Goal: Task Accomplishment & Management: Complete application form

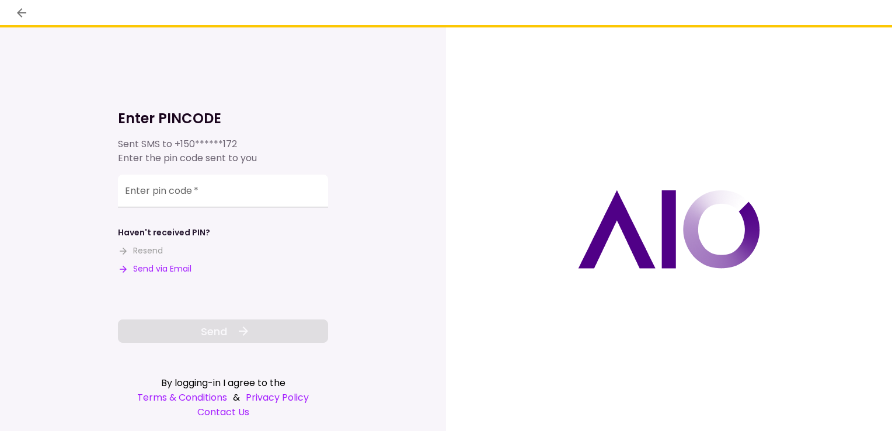
click at [170, 193] on input "Enter pin code   *" at bounding box center [223, 191] width 210 height 33
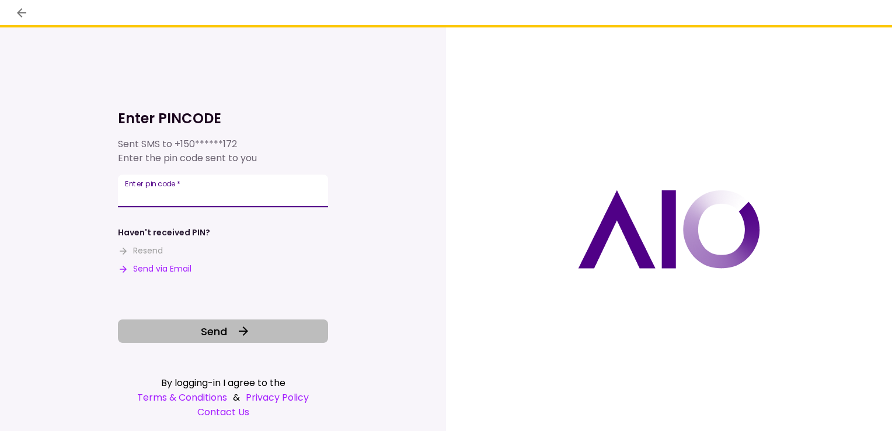
type input "******"
click at [226, 334] on span "Send" at bounding box center [214, 331] width 26 height 16
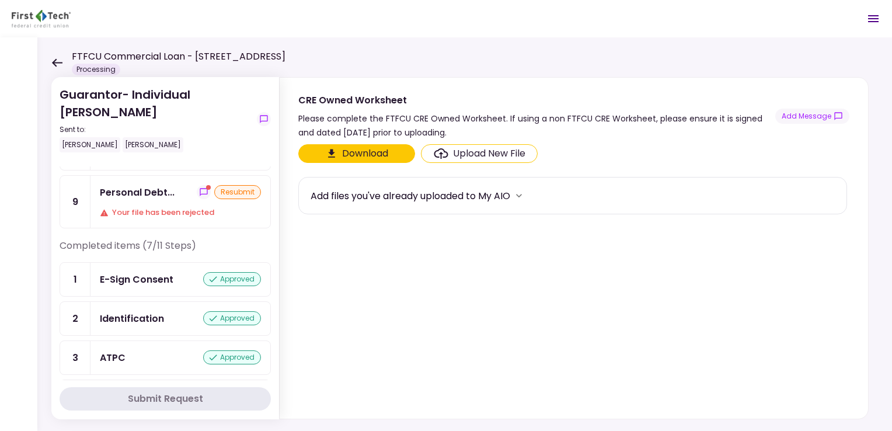
scroll to position [72, 0]
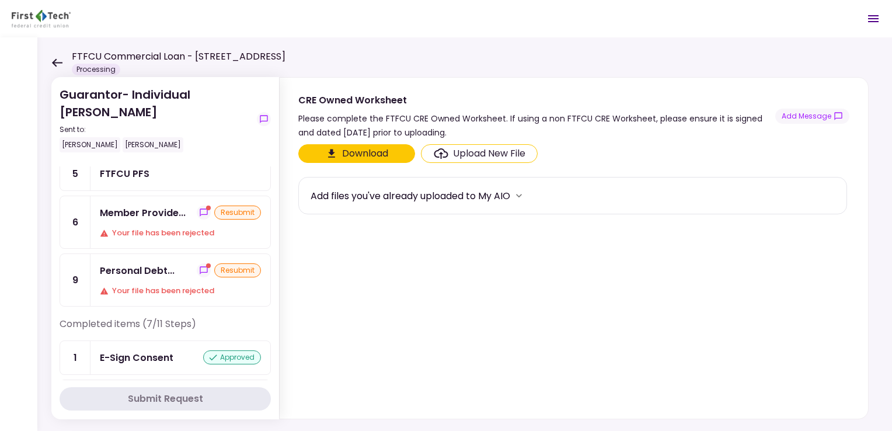
click at [124, 221] on div "Member Provide... resubmit Your file has been rejected" at bounding box center [181, 222] width 180 height 52
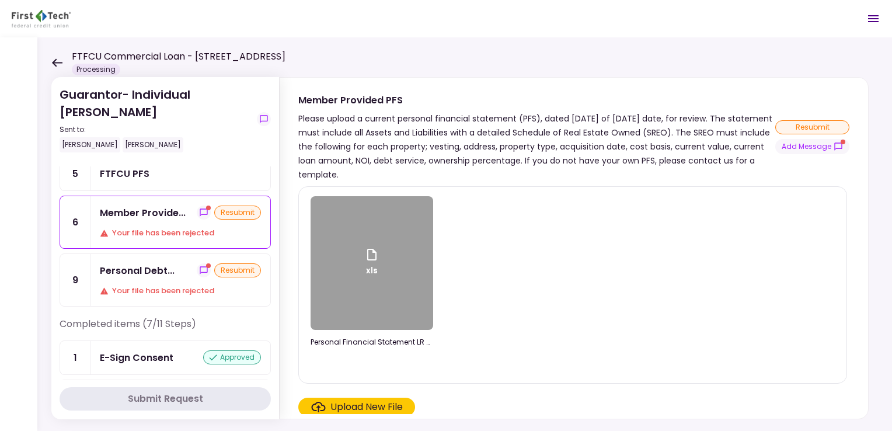
click at [388, 272] on div "xls" at bounding box center [372, 263] width 123 height 134
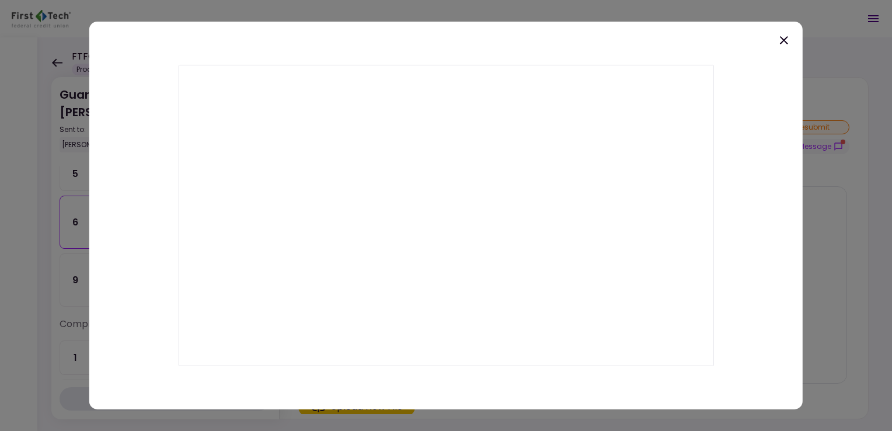
click at [850, 38] on div at bounding box center [446, 215] width 892 height 431
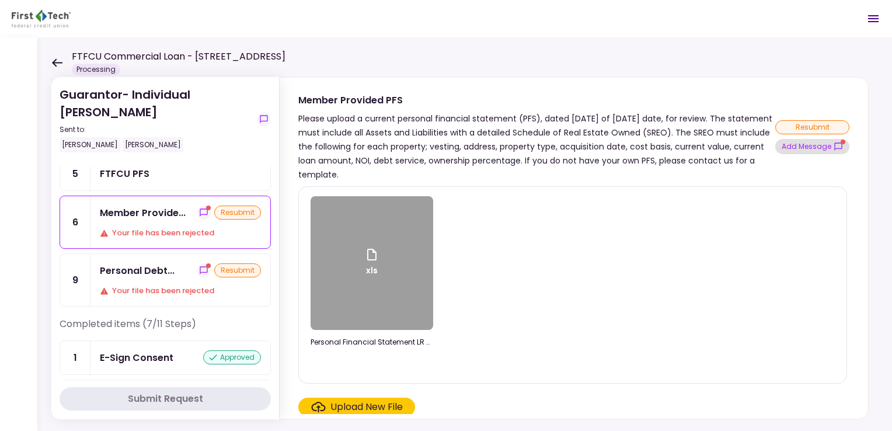
click at [804, 149] on button "Add Message" at bounding box center [812, 146] width 74 height 15
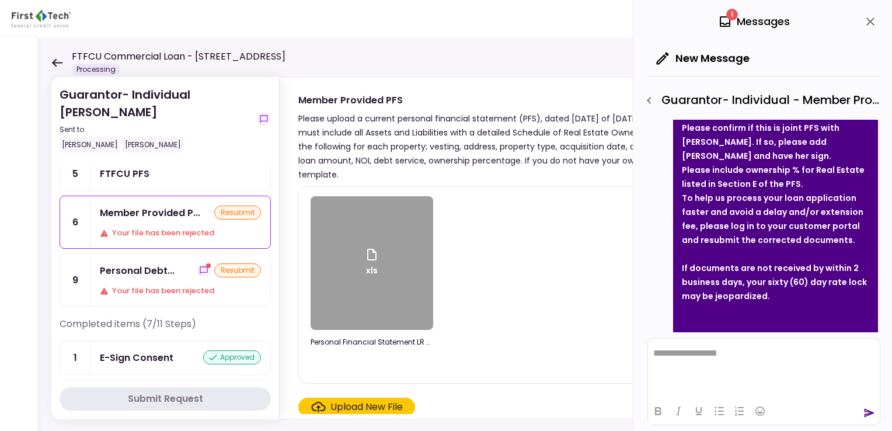
scroll to position [185, 0]
click at [543, 270] on div "xls Personal Financial Statement LR 08182025.xls" at bounding box center [573, 285] width 524 height 178
click at [199, 270] on icon "show-messages" at bounding box center [203, 270] width 9 height 9
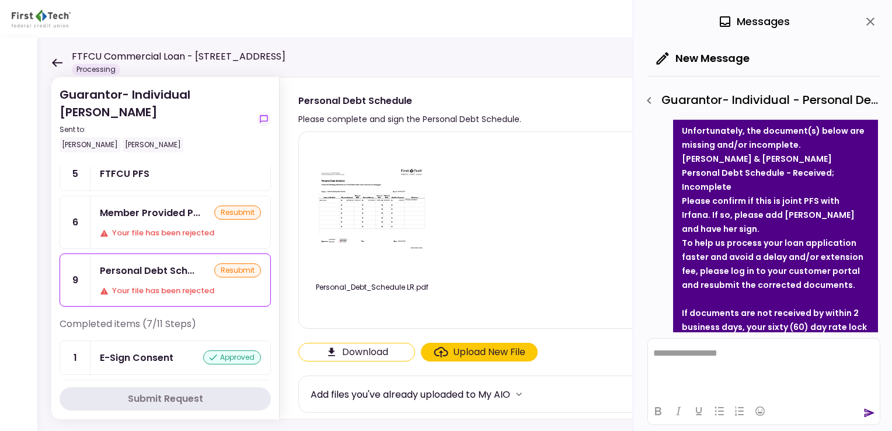
scroll to position [194, 0]
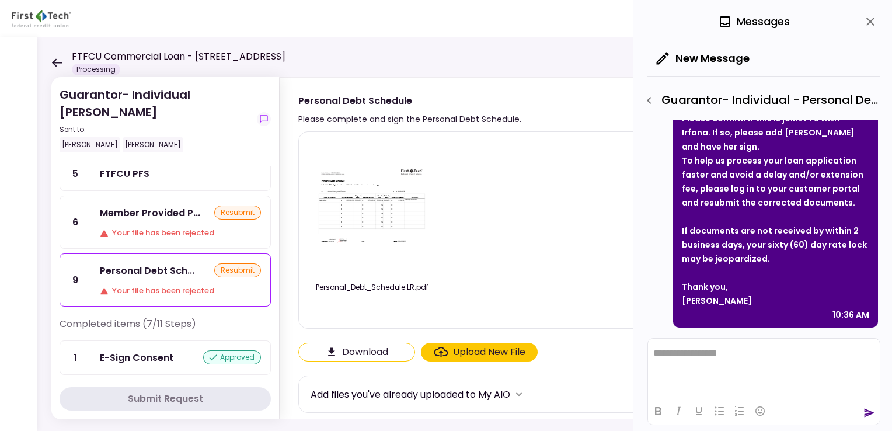
click at [873, 25] on icon "close" at bounding box center [870, 22] width 8 height 8
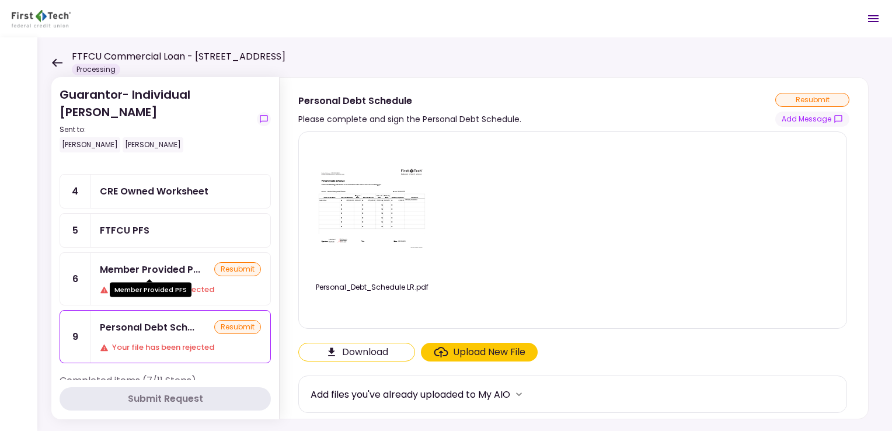
scroll to position [0, 0]
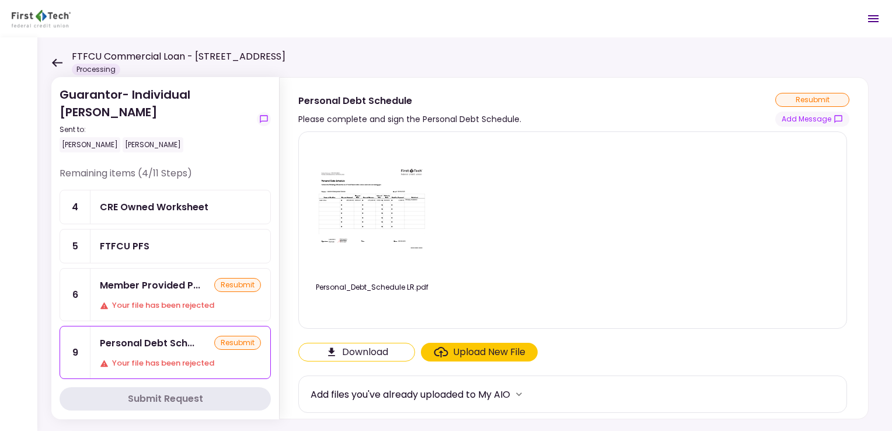
click at [53, 62] on icon at bounding box center [57, 62] width 11 height 8
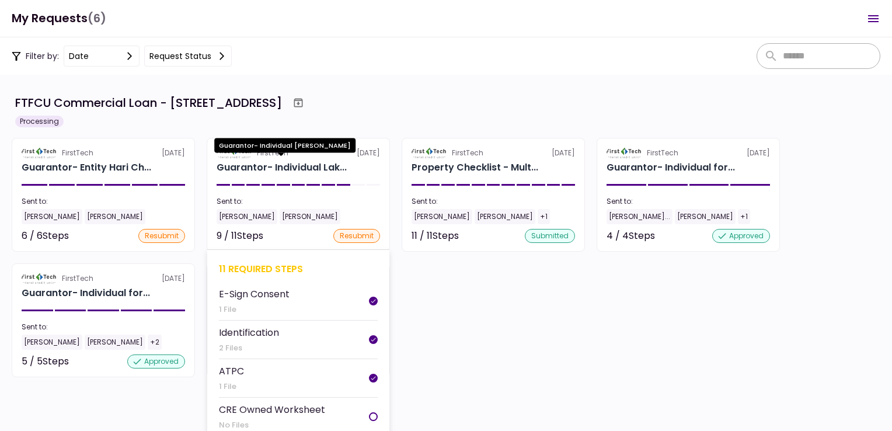
click at [297, 167] on div "Guarantor- Individual Lak..." at bounding box center [282, 168] width 130 height 14
